Goal: Task Accomplishment & Management: Manage account settings

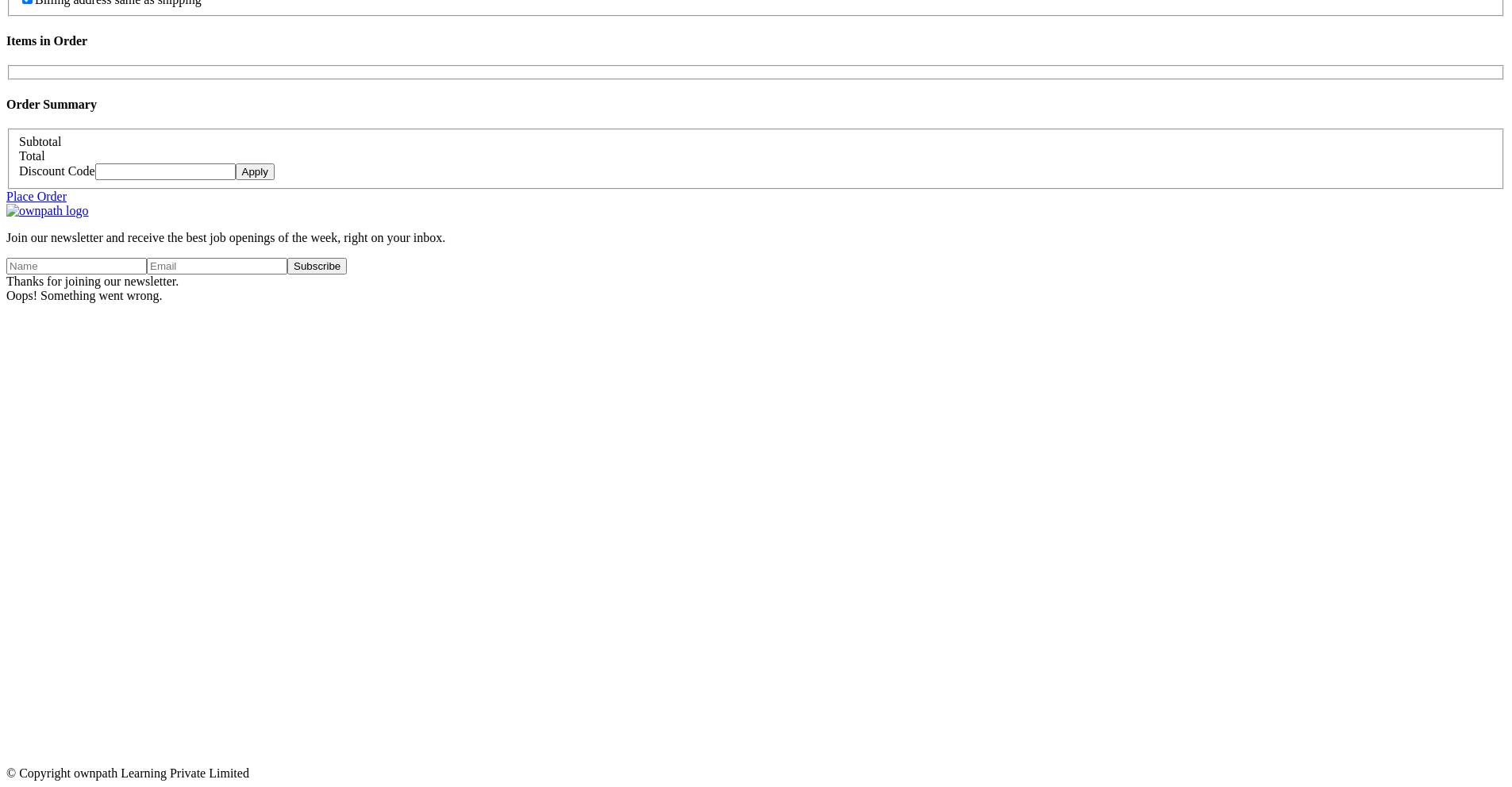
scroll to position [2216, 0]
click at [147, 274] on input "Footer Newsletter Form" at bounding box center [76, 266] width 140 height 16
click at [685, 303] on div "Join our newsletter and receive the best job openings of the week, right on you…" at bounding box center [756, 254] width 1499 height 100
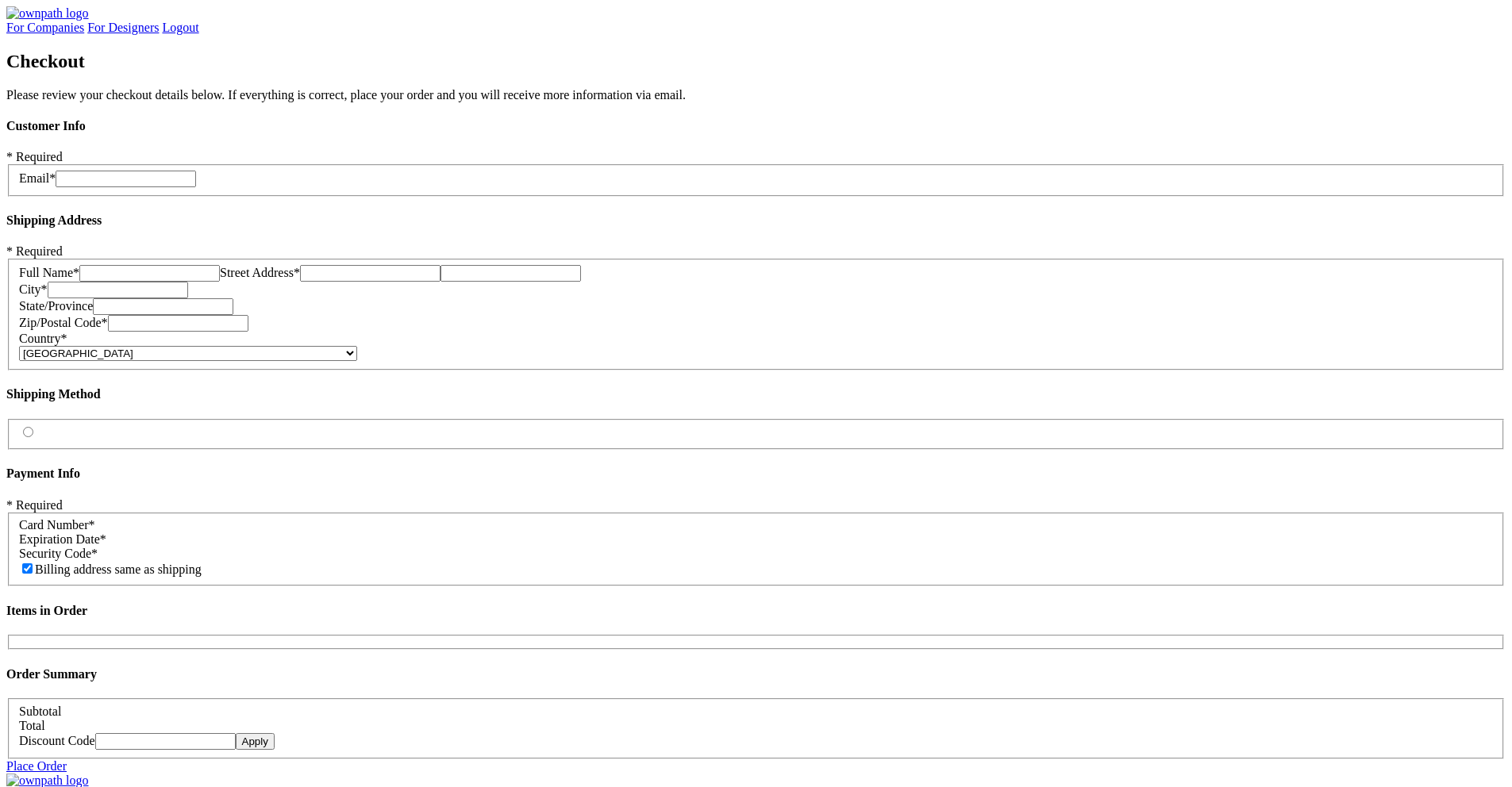
click at [198, 34] on link "Logout" at bounding box center [180, 27] width 36 height 14
